Goal: Register for event/course

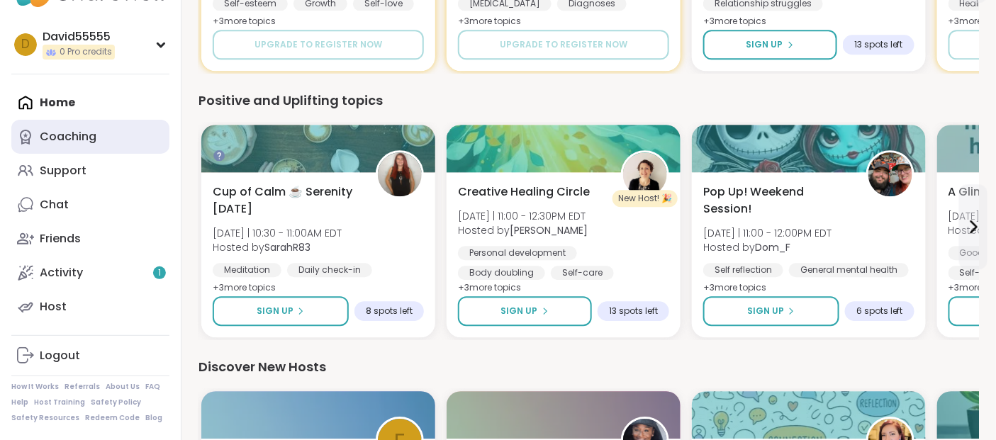
click at [51, 145] on div "Coaching" at bounding box center [68, 137] width 57 height 16
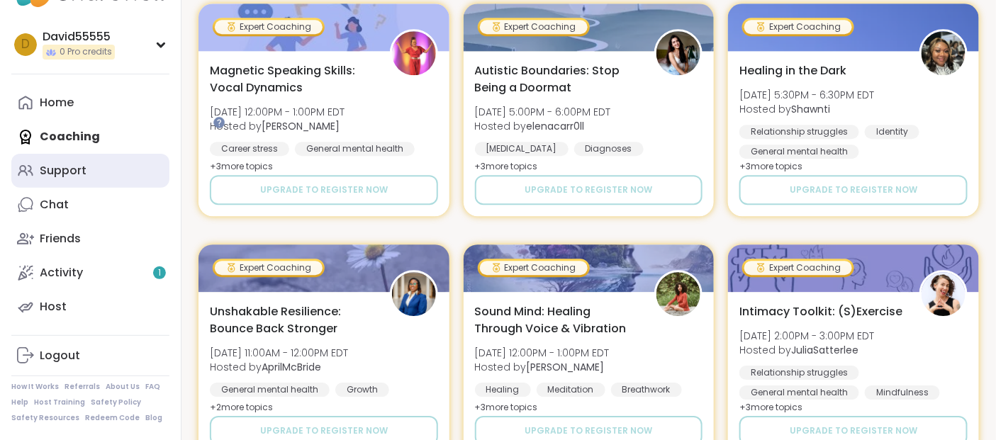
scroll to position [1295, 0]
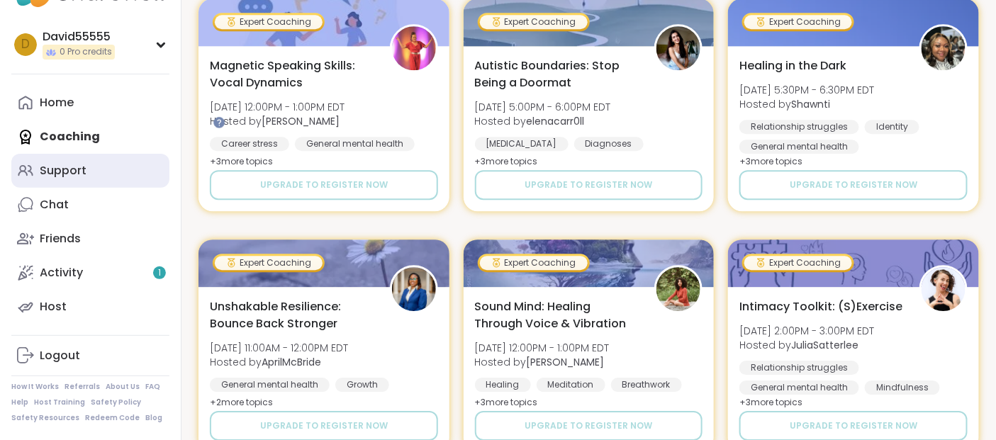
click at [86, 174] on div "Support" at bounding box center [63, 171] width 47 height 16
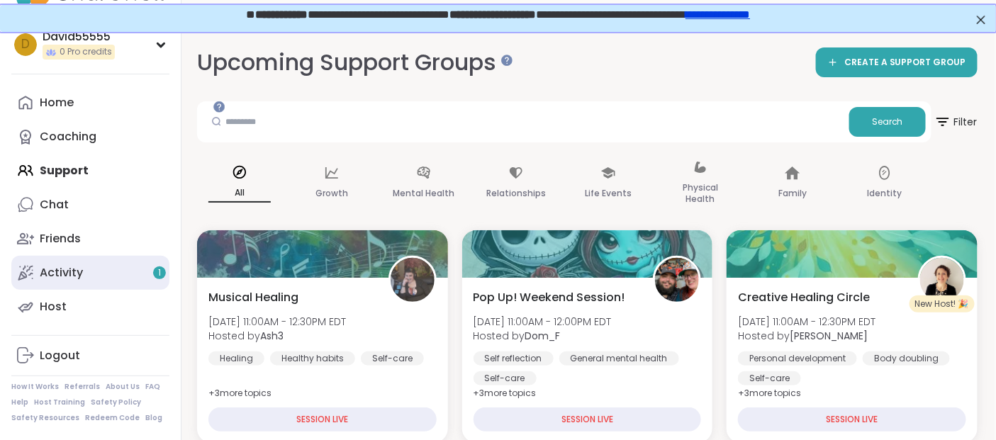
scroll to position [139, 0]
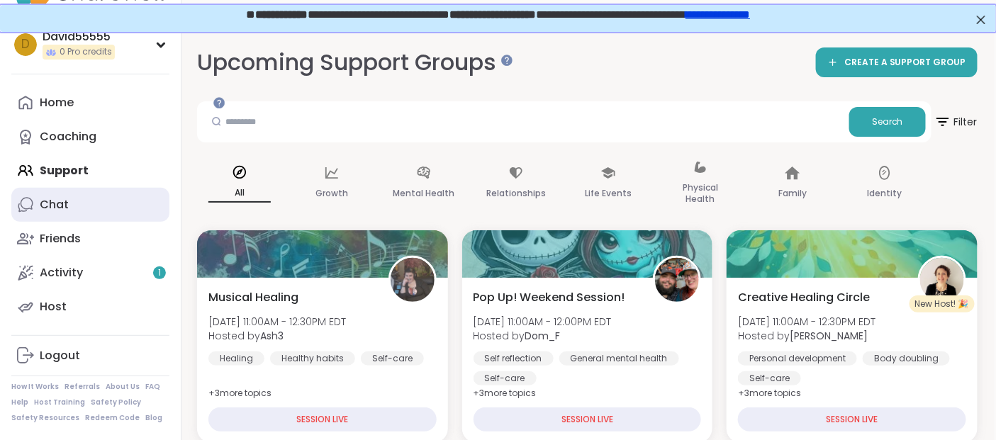
click at [69, 198] on div "Chat" at bounding box center [54, 205] width 29 height 16
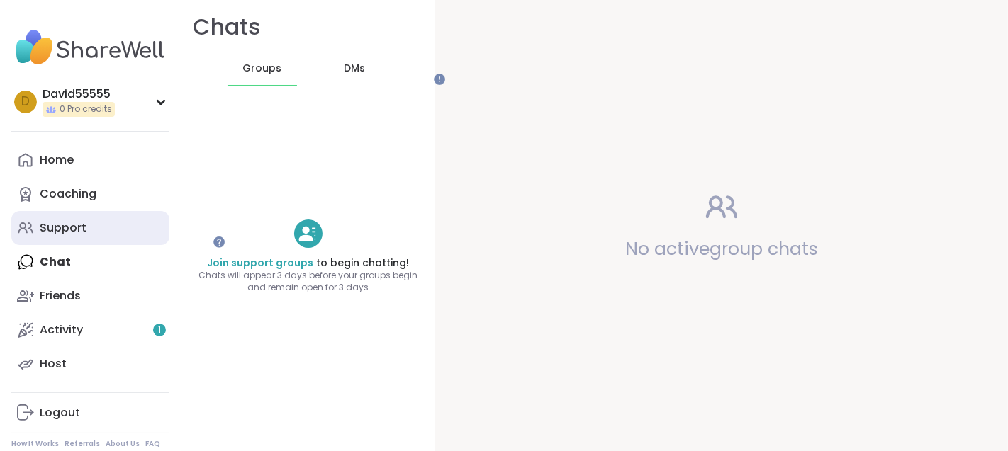
click at [86, 236] on div "Support" at bounding box center [63, 228] width 47 height 16
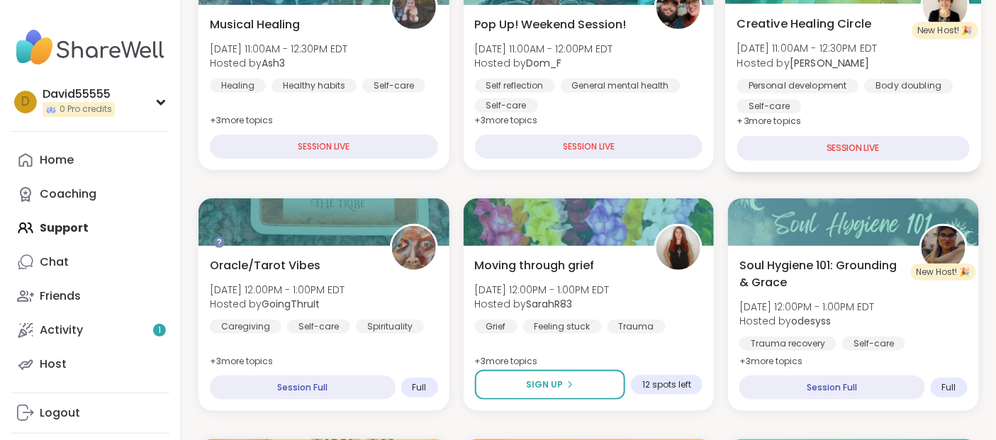
click at [874, 161] on div "SESSION LIVE" at bounding box center [853, 148] width 232 height 25
click at [877, 55] on span "[DATE] 11:00AM - 12:30PM EDT" at bounding box center [807, 48] width 140 height 14
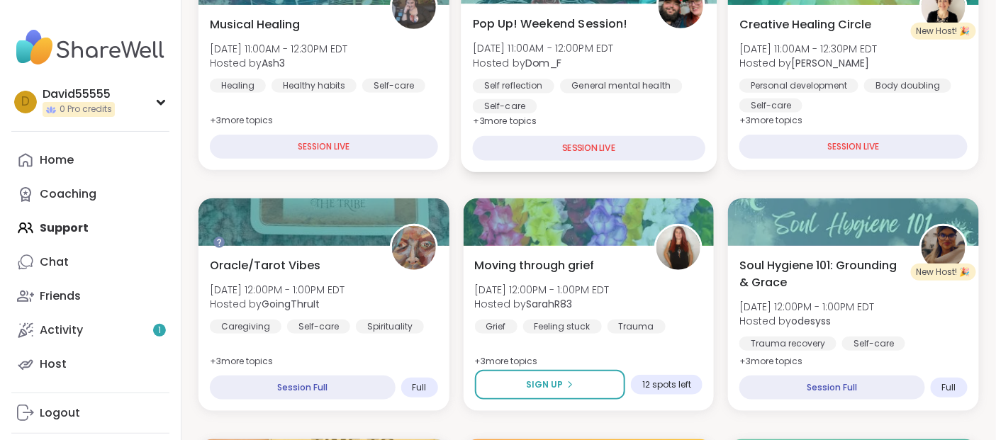
click at [626, 161] on div "SESSION LIVE" at bounding box center [588, 148] width 232 height 25
click at [613, 55] on span "[DATE] 11:00AM - 12:00PM EDT" at bounding box center [542, 48] width 141 height 14
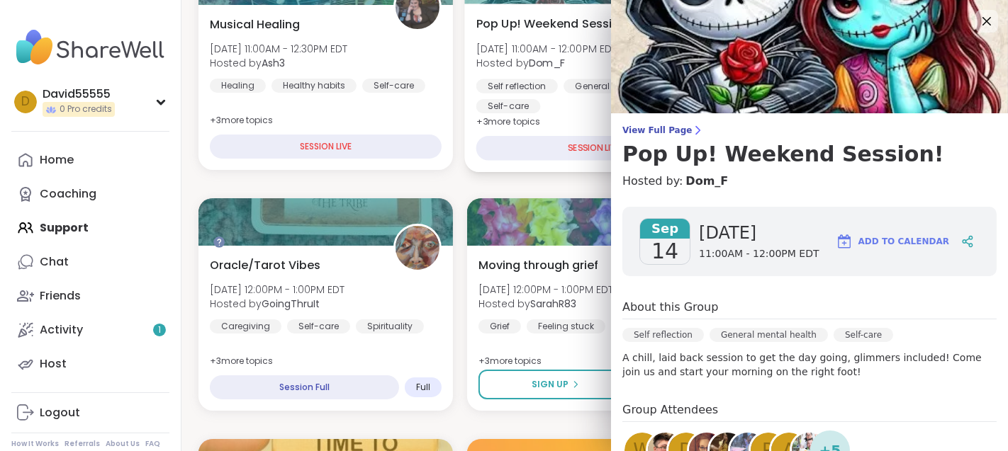
click at [700, 167] on h3 "Pop Up! Weekend Session!" at bounding box center [809, 155] width 374 height 26
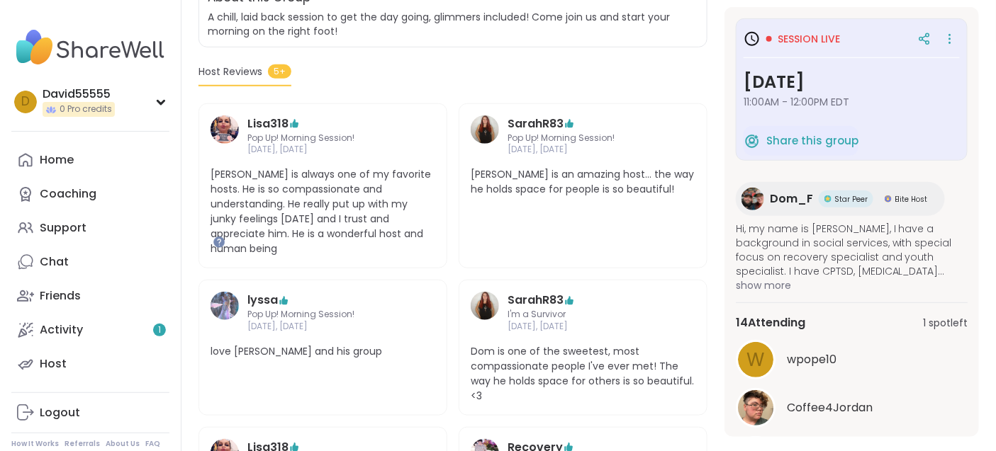
scroll to position [320, 0]
click at [840, 46] on span "Session live" at bounding box center [808, 39] width 62 height 14
click at [918, 43] on icon at bounding box center [924, 39] width 13 height 13
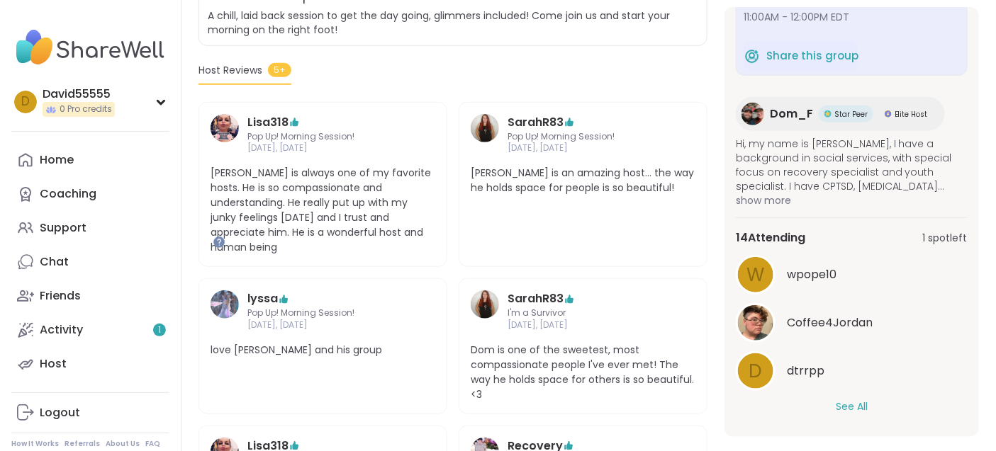
scroll to position [201, 0]
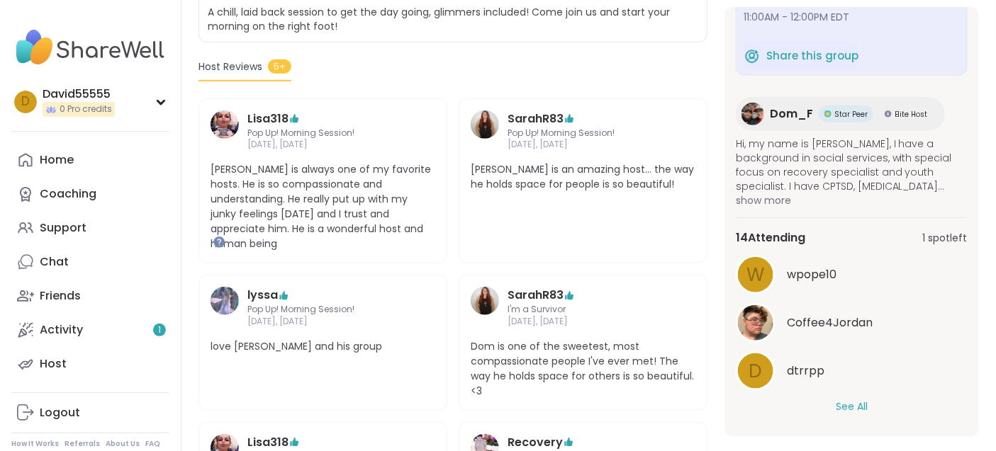
click at [843, 400] on button "See All" at bounding box center [851, 407] width 32 height 15
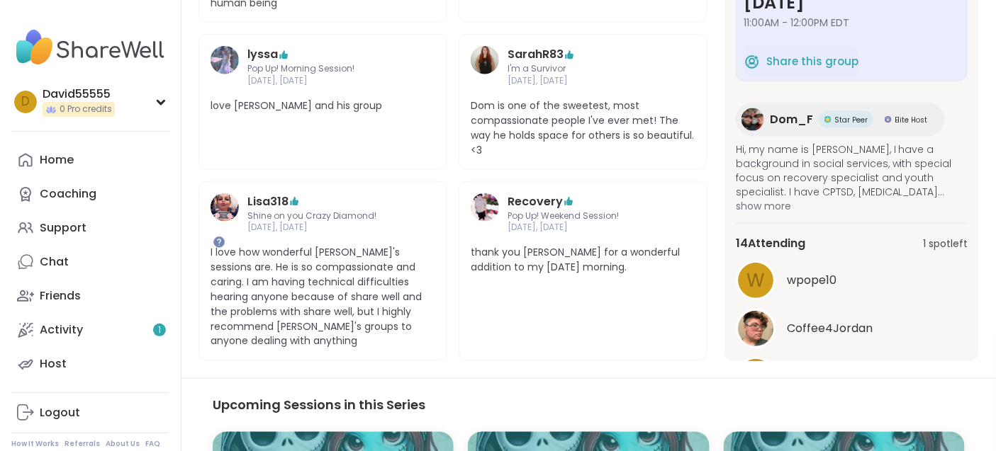
scroll to position [564, 0]
